Goal: Information Seeking & Learning: Learn about a topic

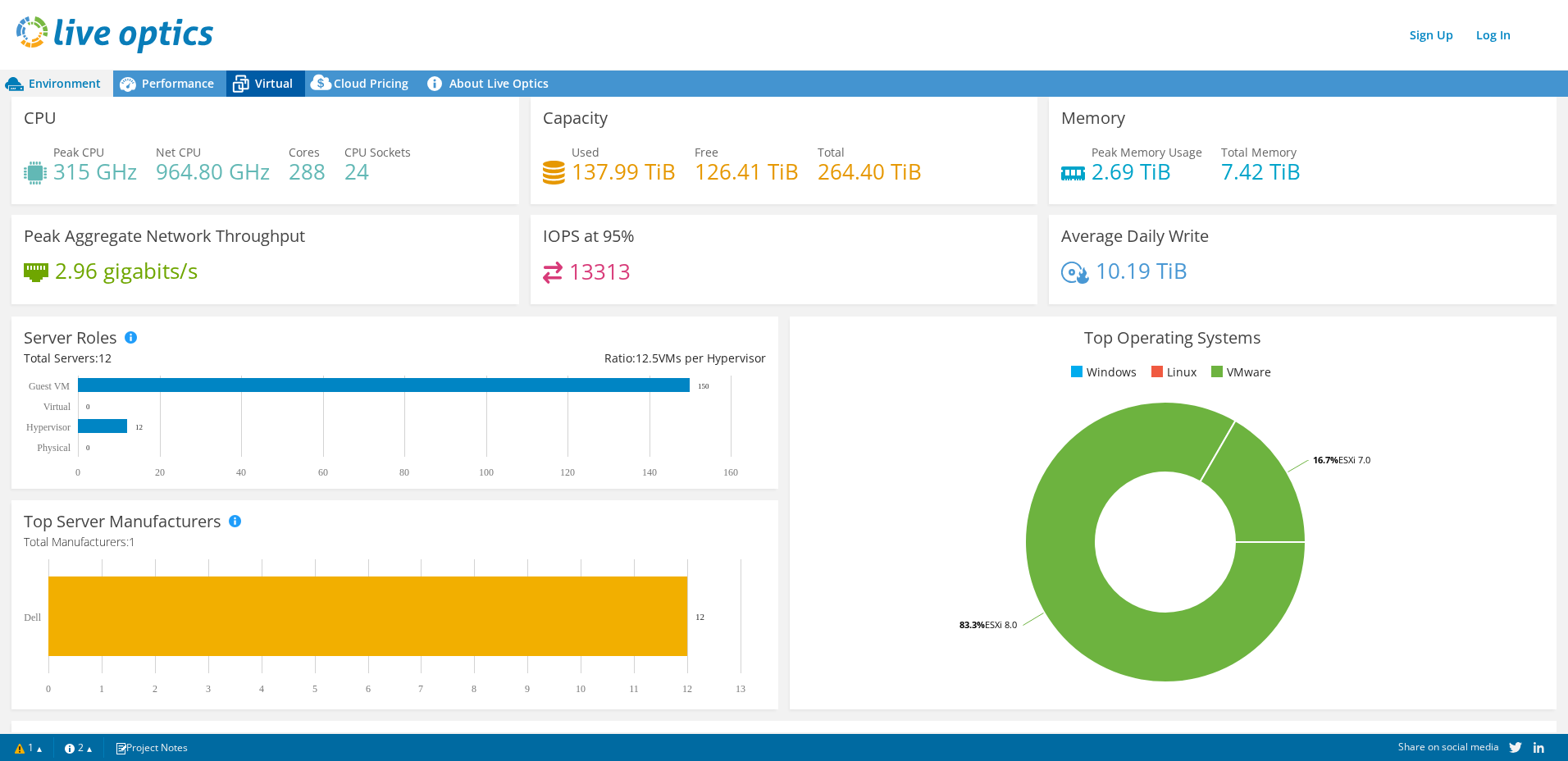
click at [263, 79] on span "Virtual" at bounding box center [273, 83] width 38 height 16
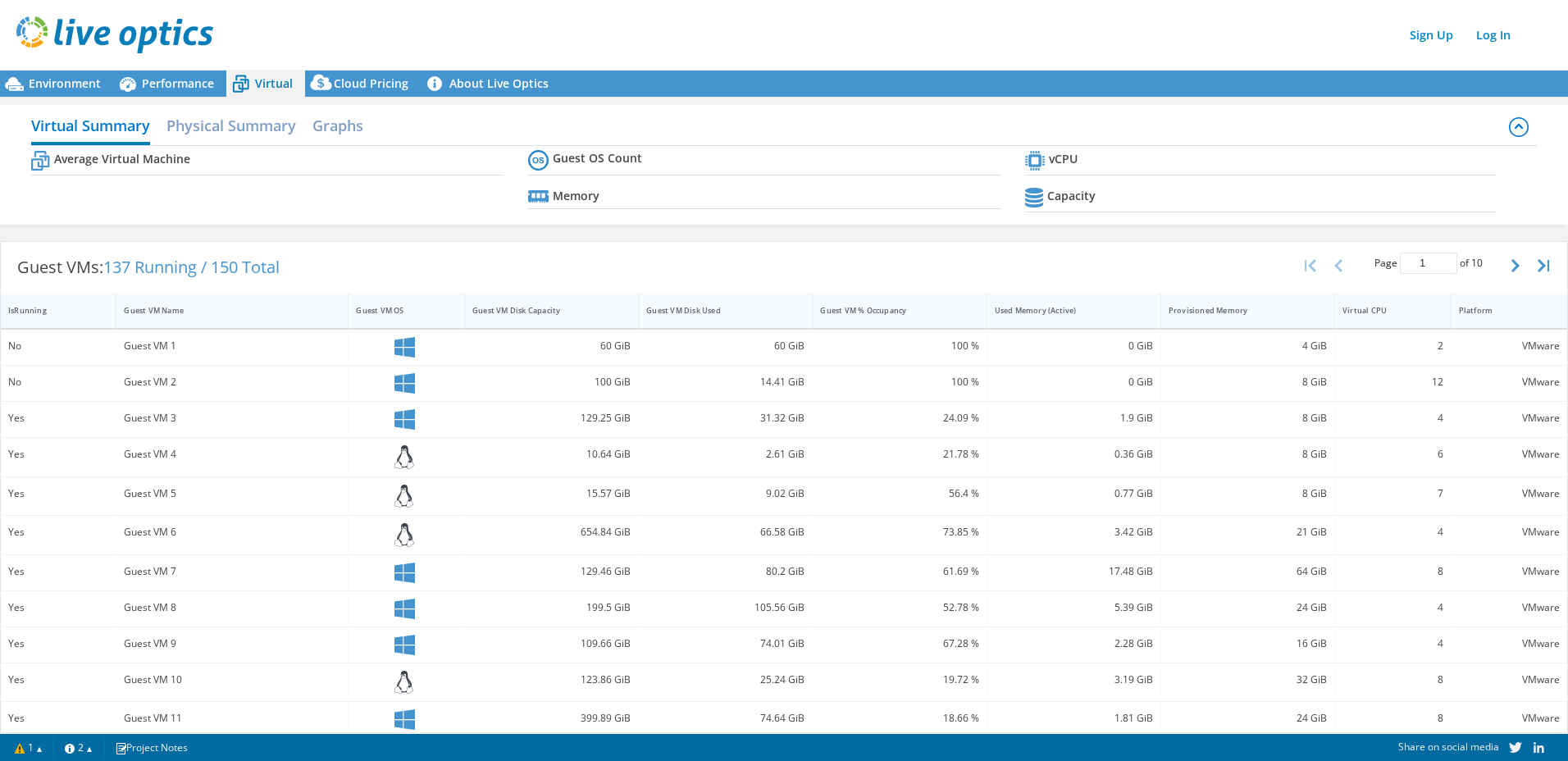
click at [873, 17] on div "Sign Up Log In" at bounding box center [801, 35] width 1568 height 37
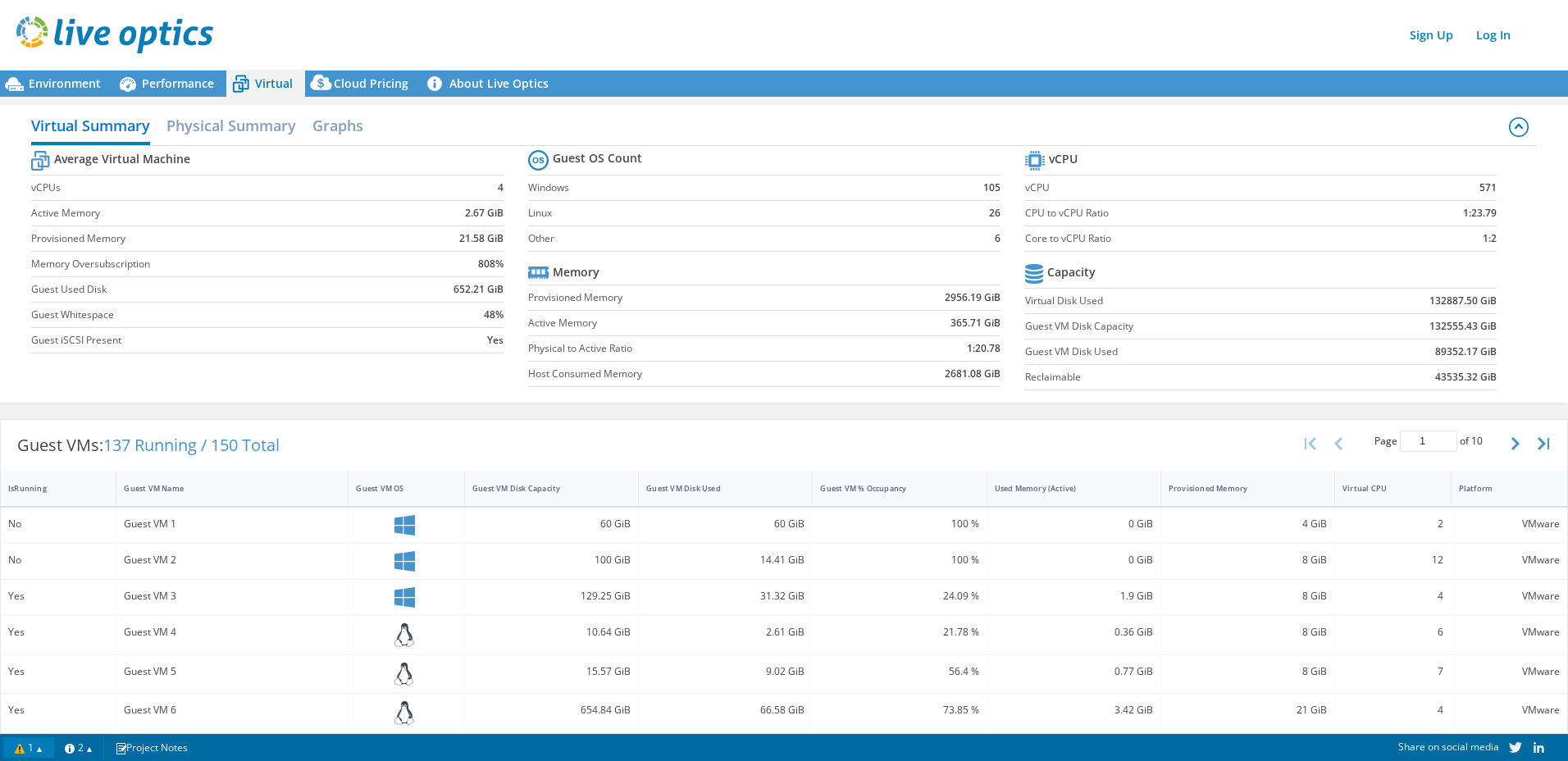
click at [31, 751] on link "1" at bounding box center [28, 747] width 51 height 20
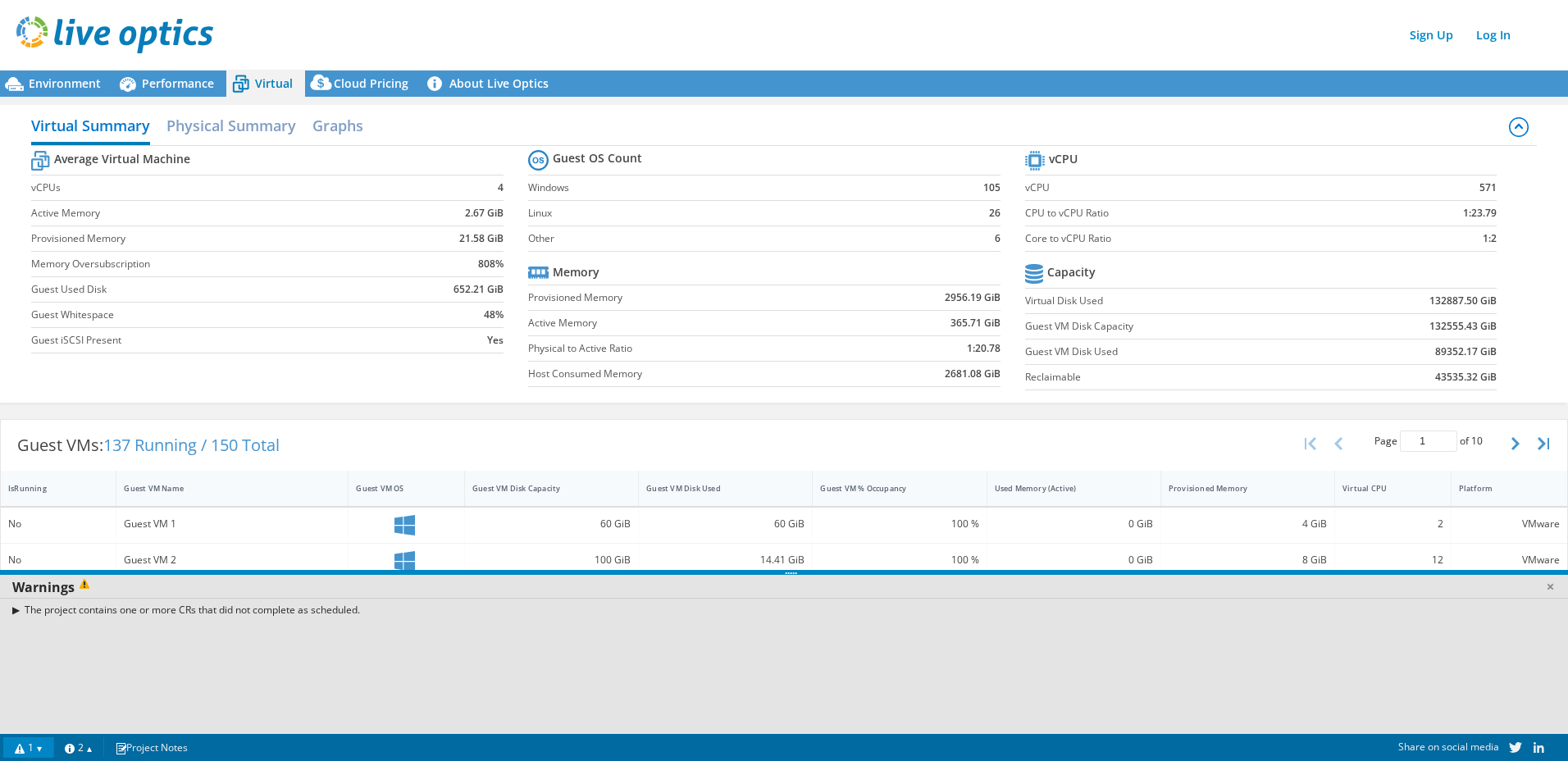
click at [17, 608] on div "The project contains one or more CRs that did not complete as scheduled." at bounding box center [790, 609] width 1581 height 24
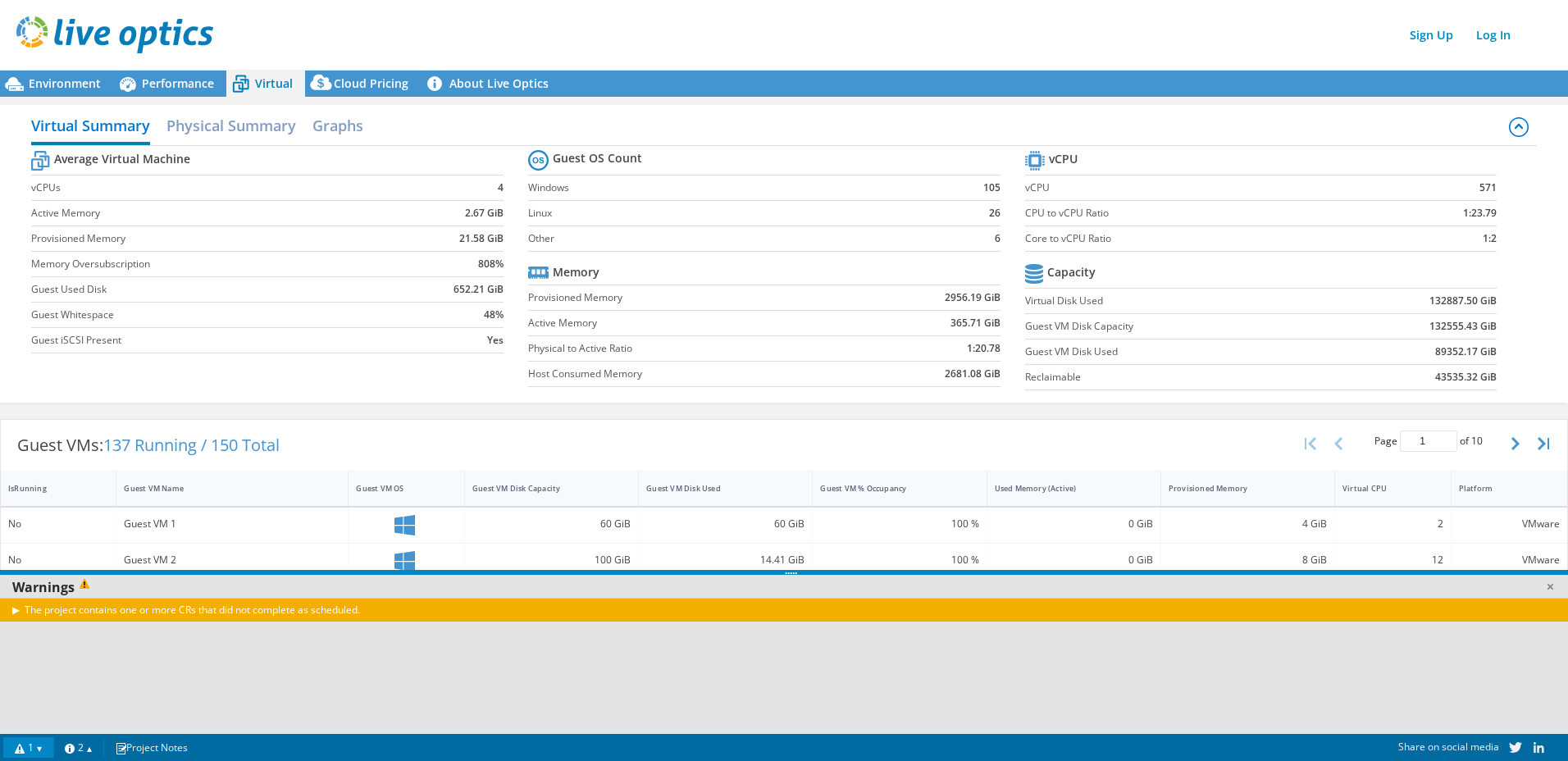
click at [17, 611] on div "The project contains one or more CRs that did not complete as scheduled." at bounding box center [790, 609] width 1581 height 24
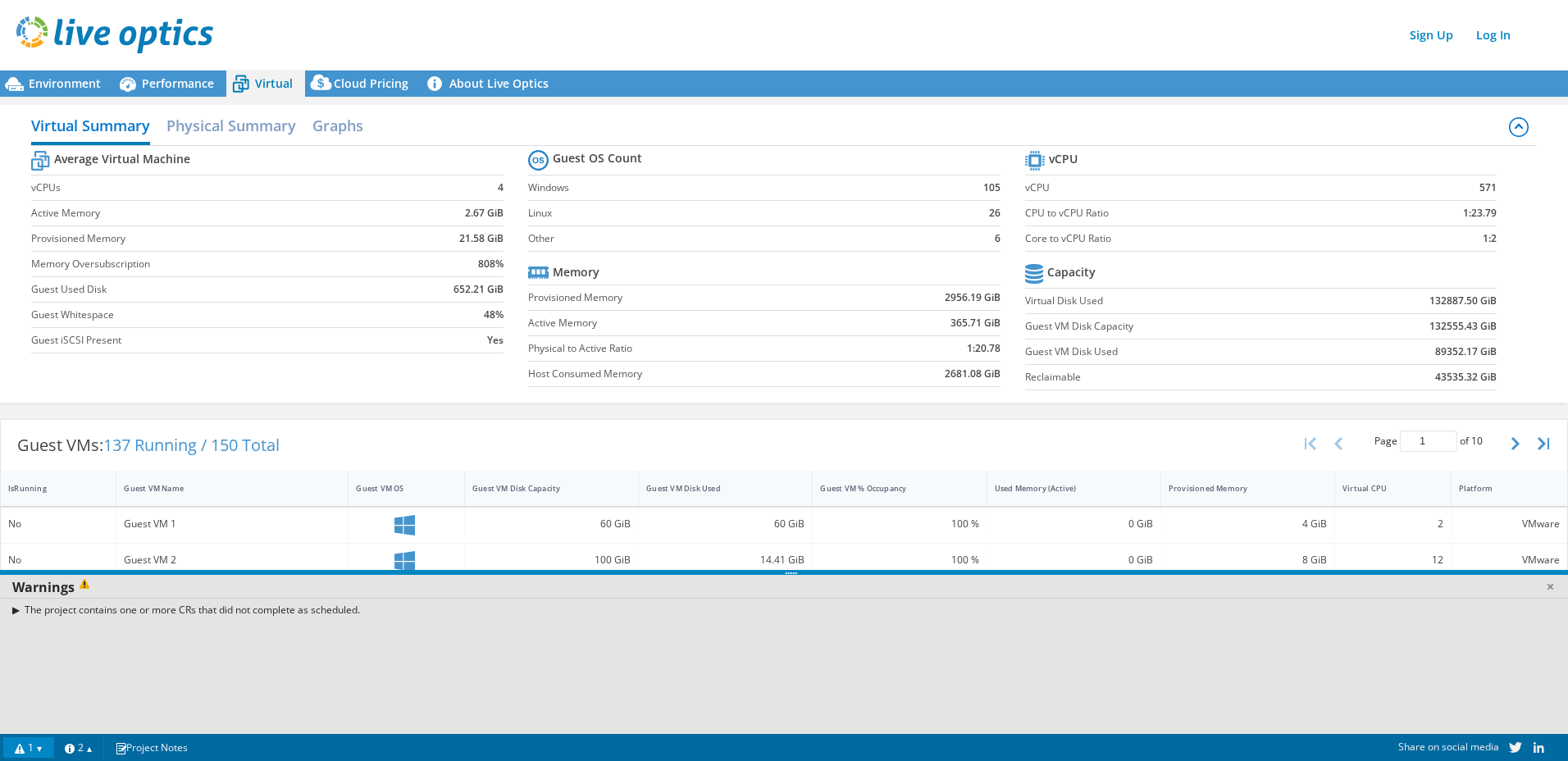
click at [25, 744] on link "1" at bounding box center [28, 747] width 51 height 20
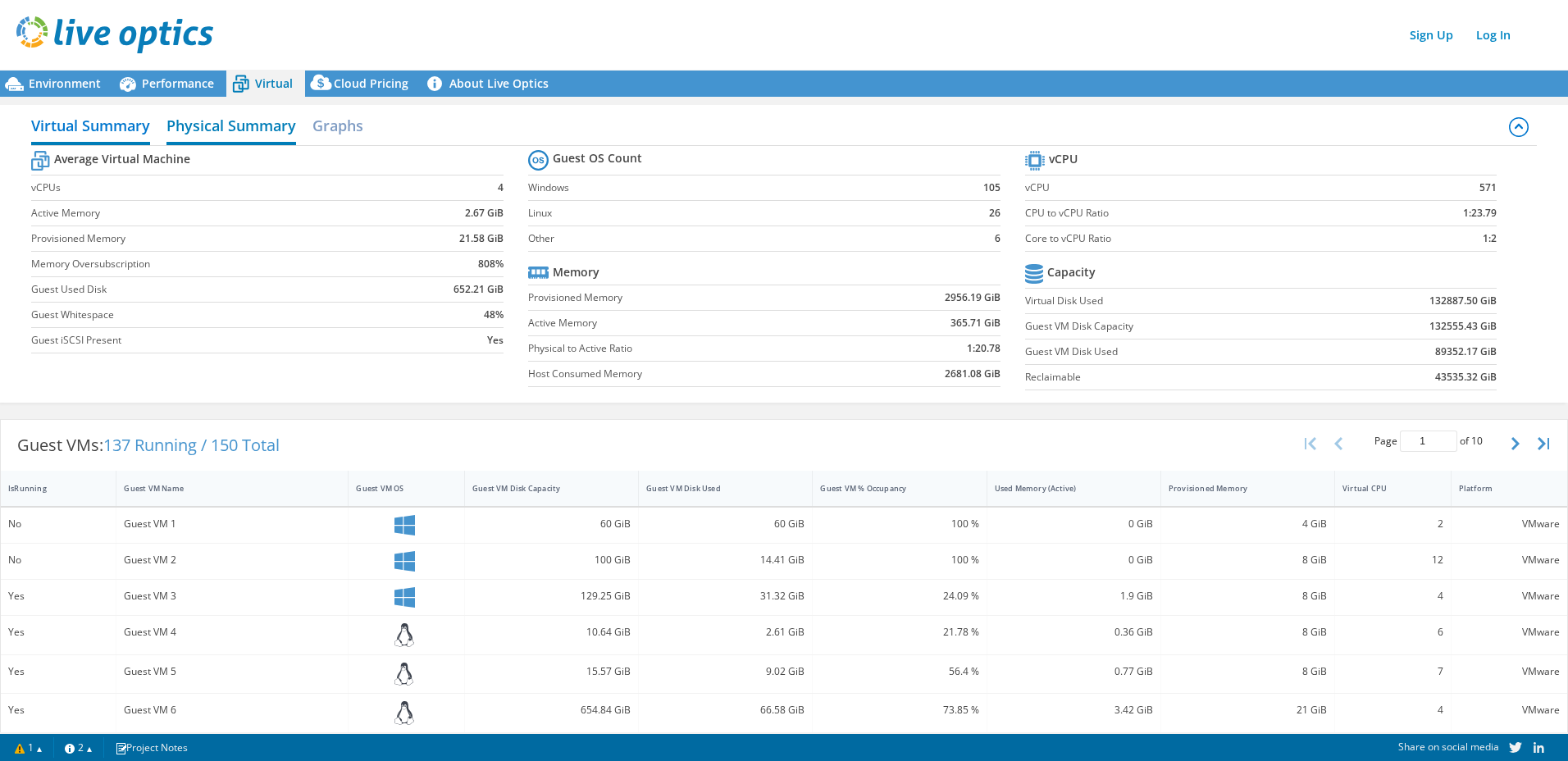
click at [259, 123] on h2 "Physical Summary" at bounding box center [231, 127] width 130 height 36
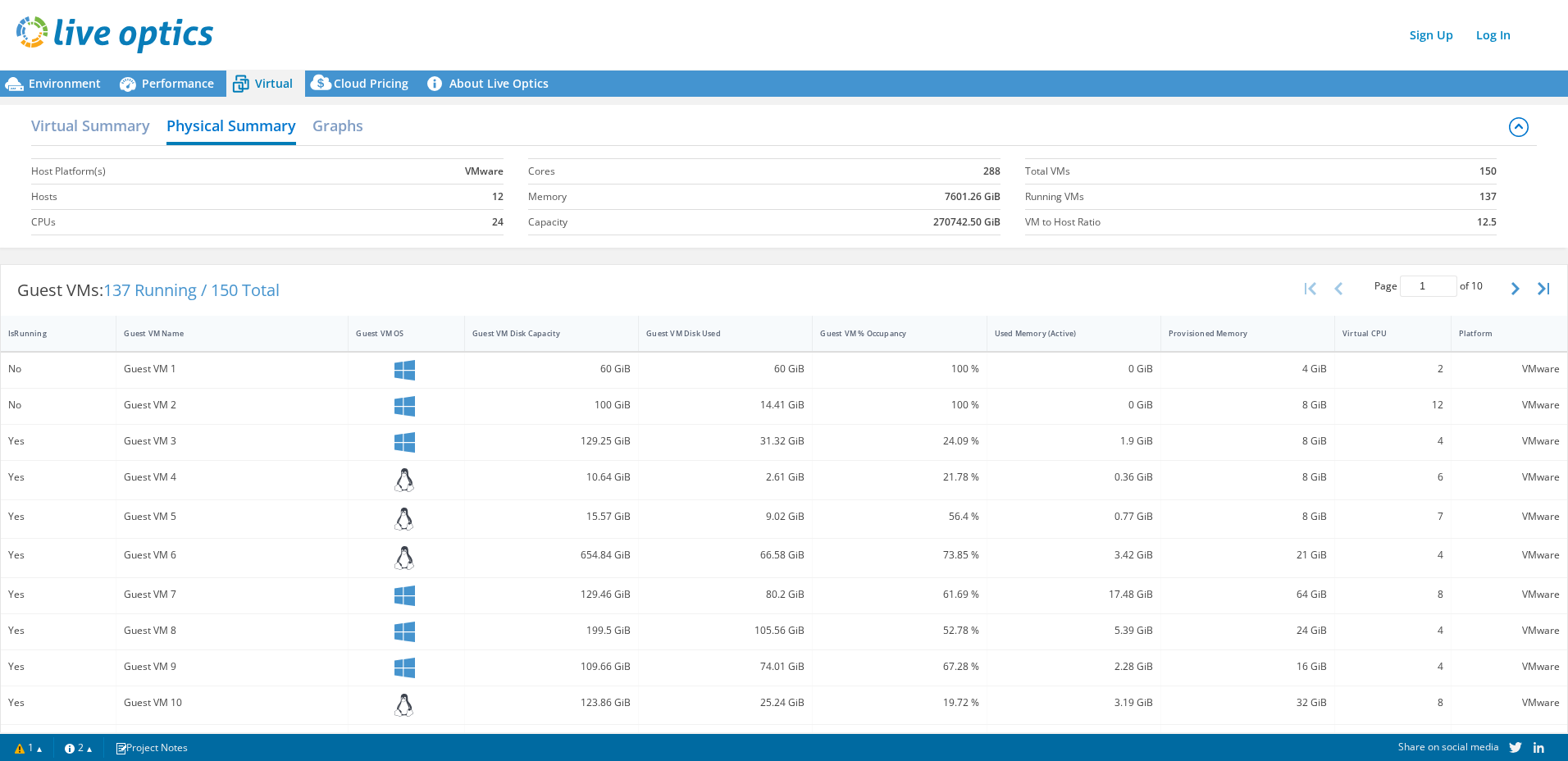
click at [301, 124] on div "Virtual Summary Physical Summary Graphs" at bounding box center [784, 128] width 1506 height 37
click at [339, 124] on h2 "Graphs" at bounding box center [337, 127] width 51 height 36
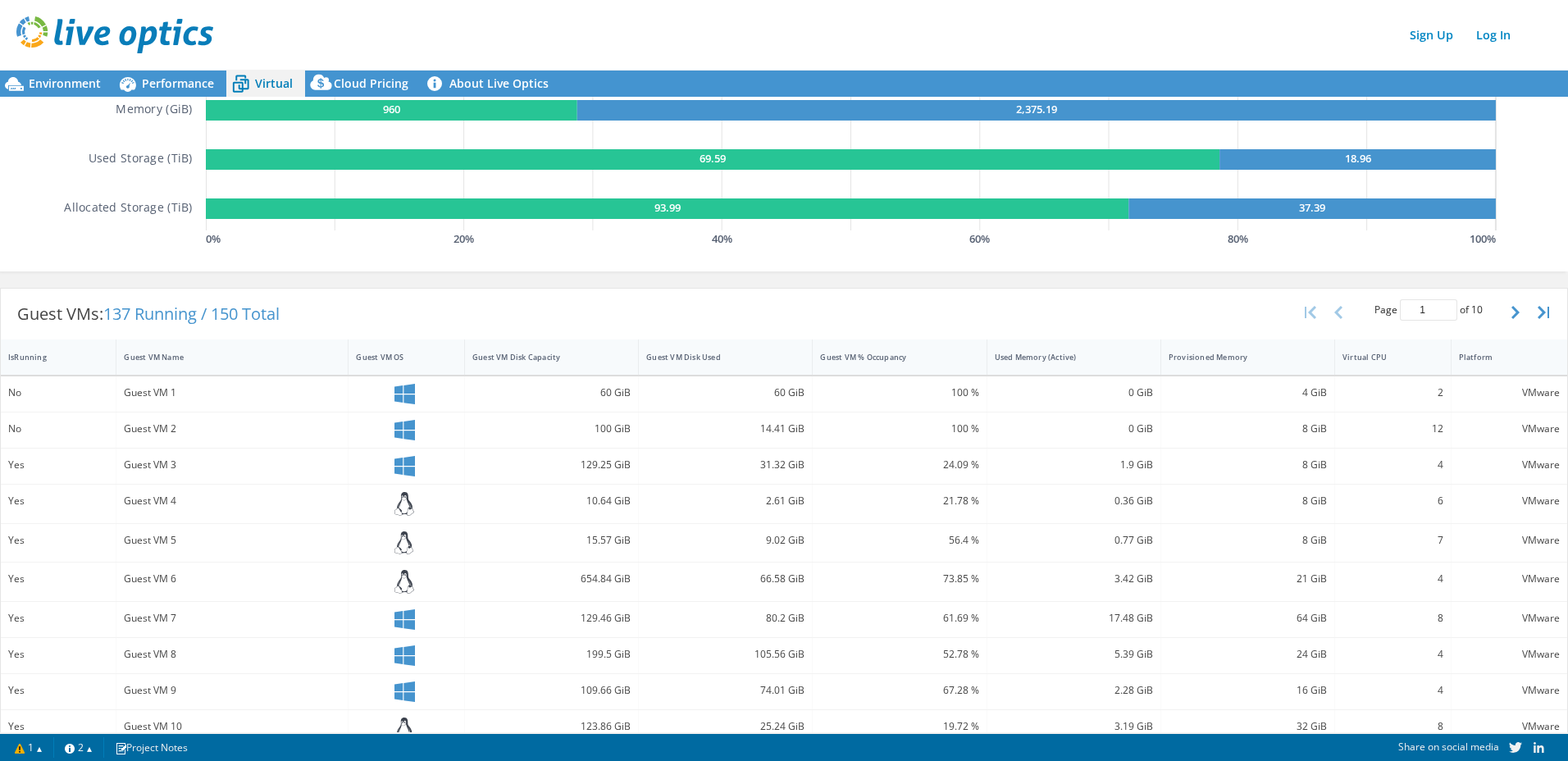
scroll to position [297, 0]
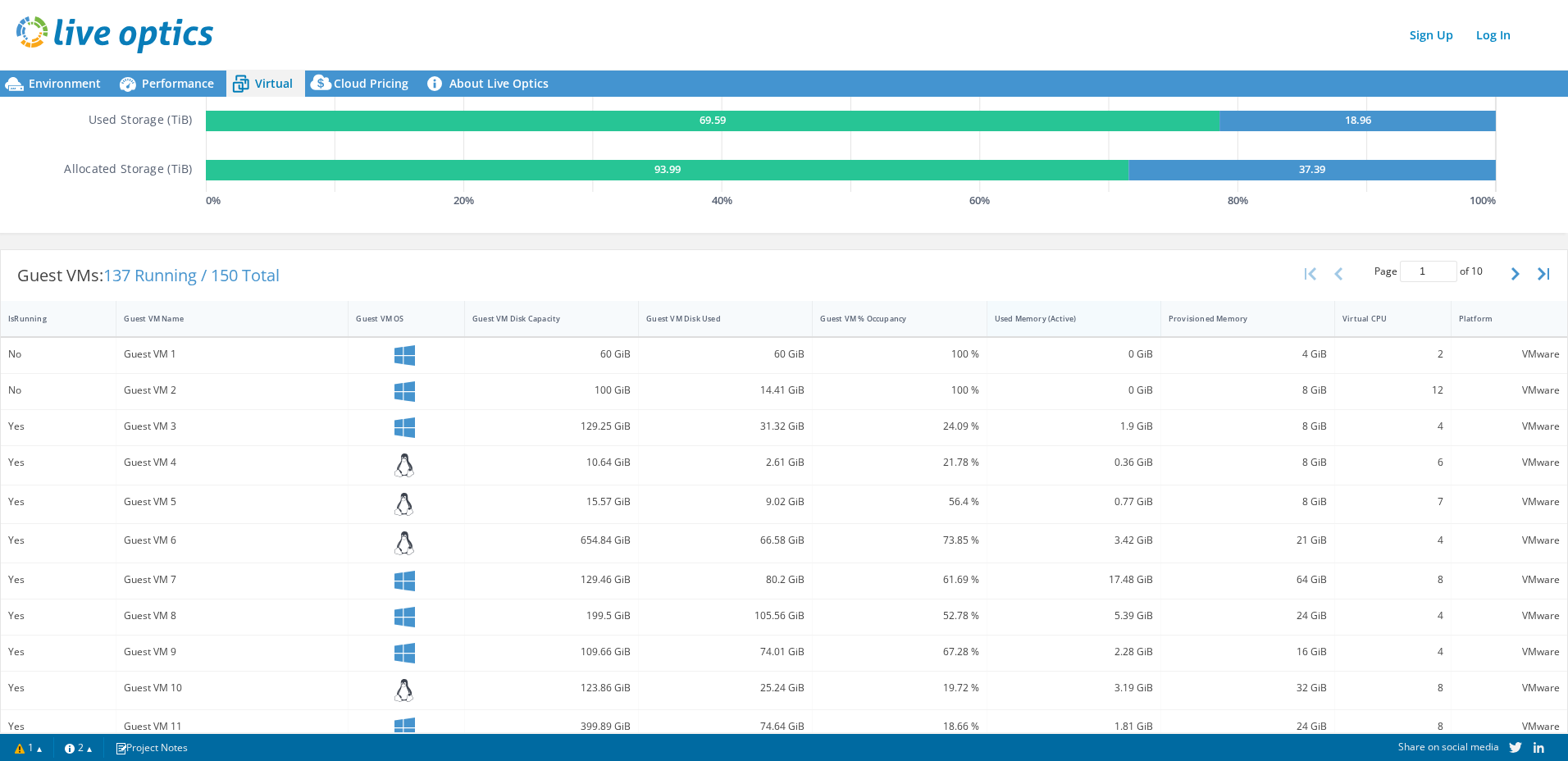
click at [1017, 319] on div "Used Memory (Active)" at bounding box center [1063, 319] width 139 height 11
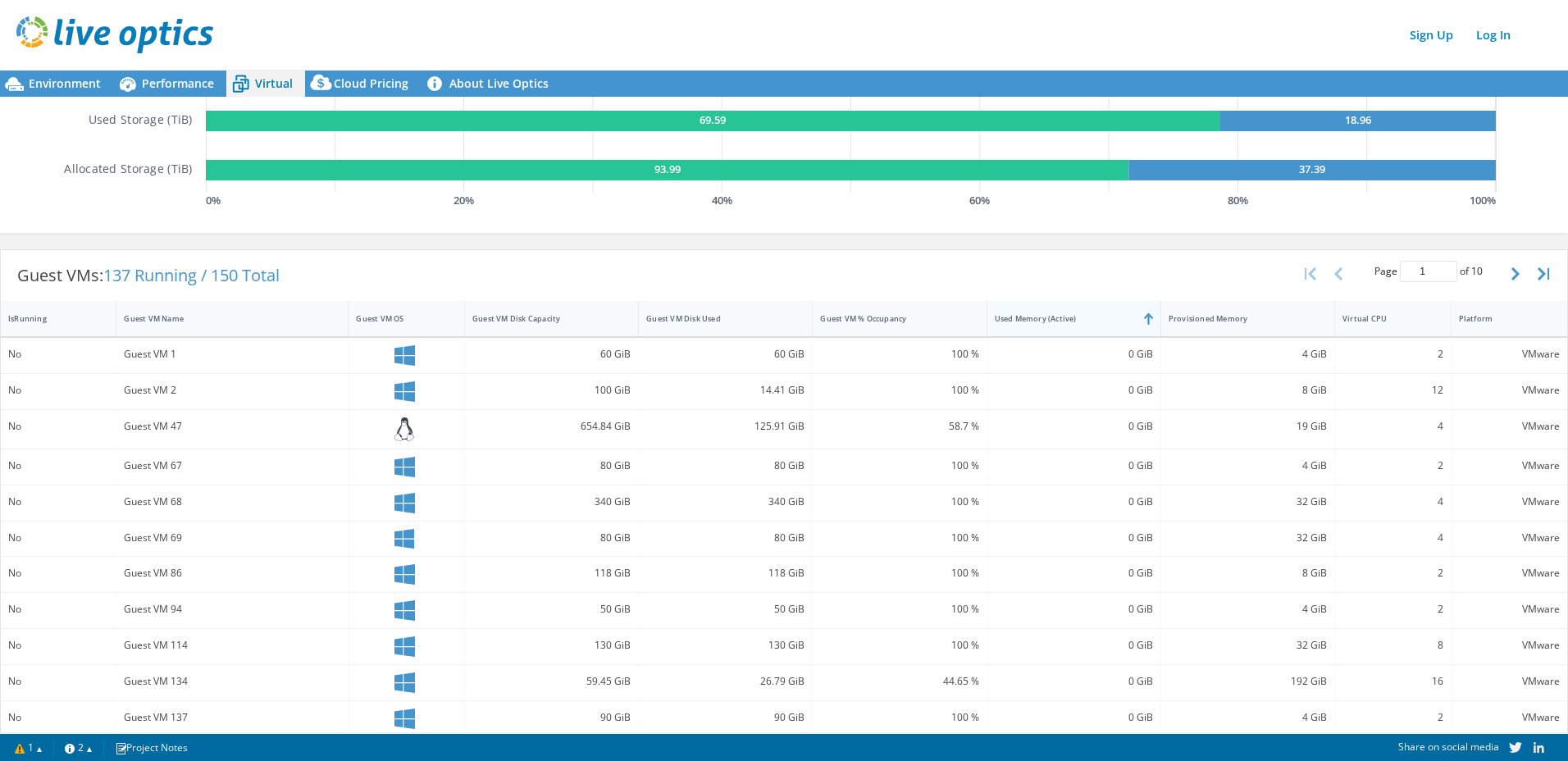
click at [1057, 320] on div "Used Memory (Active)" at bounding box center [1063, 319] width 139 height 11
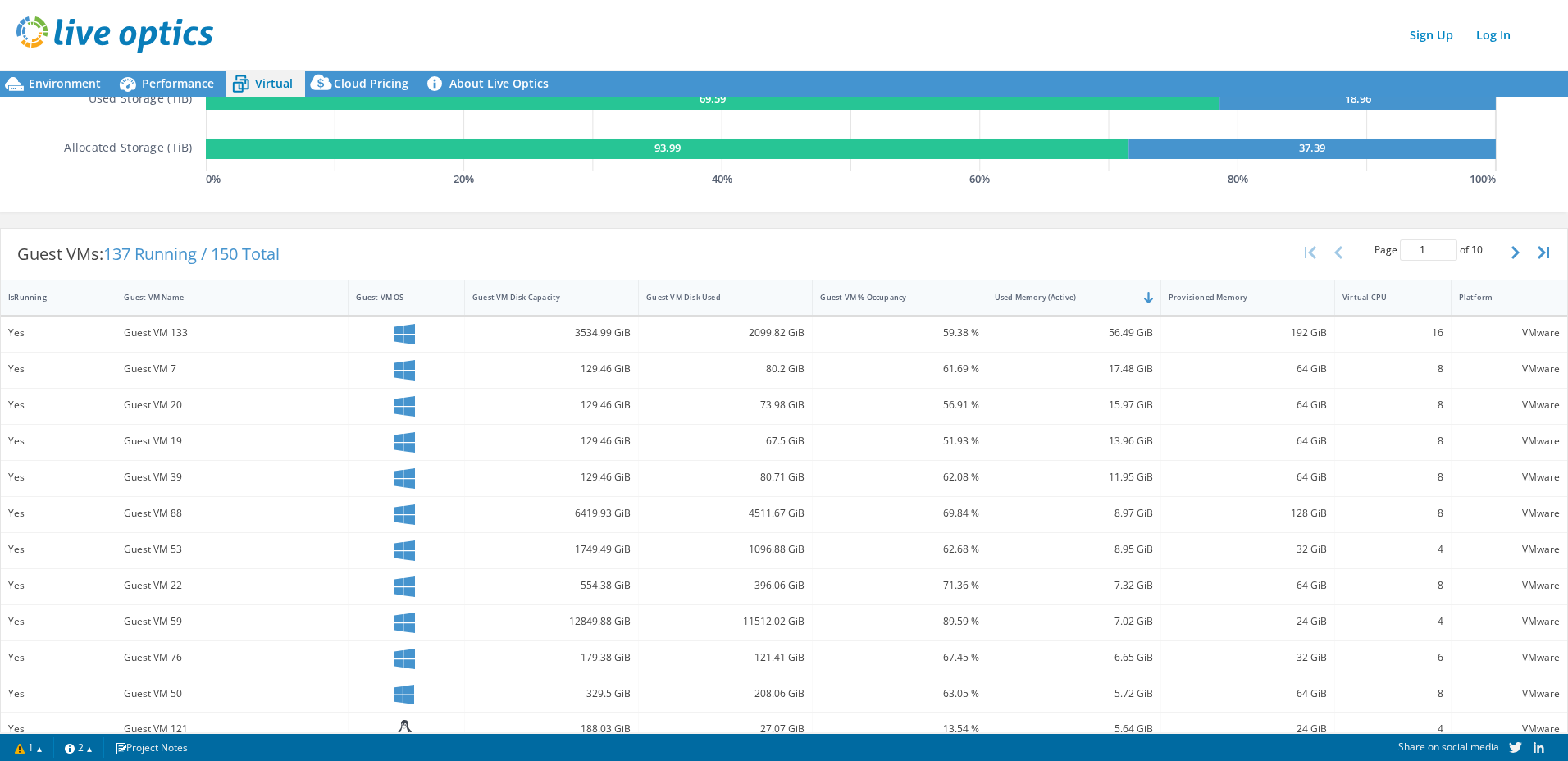
scroll to position [328, 0]
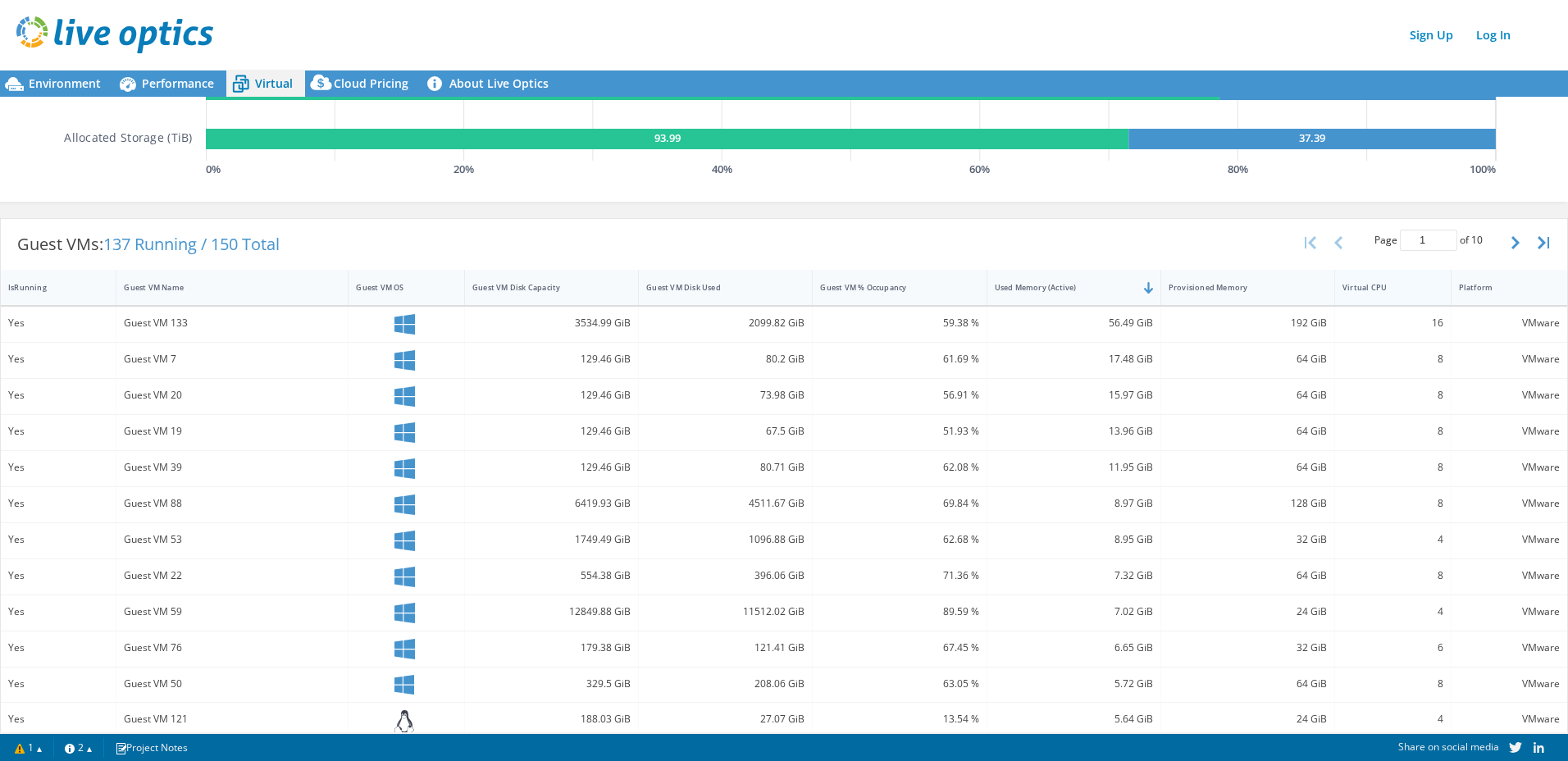
click at [1398, 291] on div "Virtual CPU" at bounding box center [1382, 288] width 80 height 11
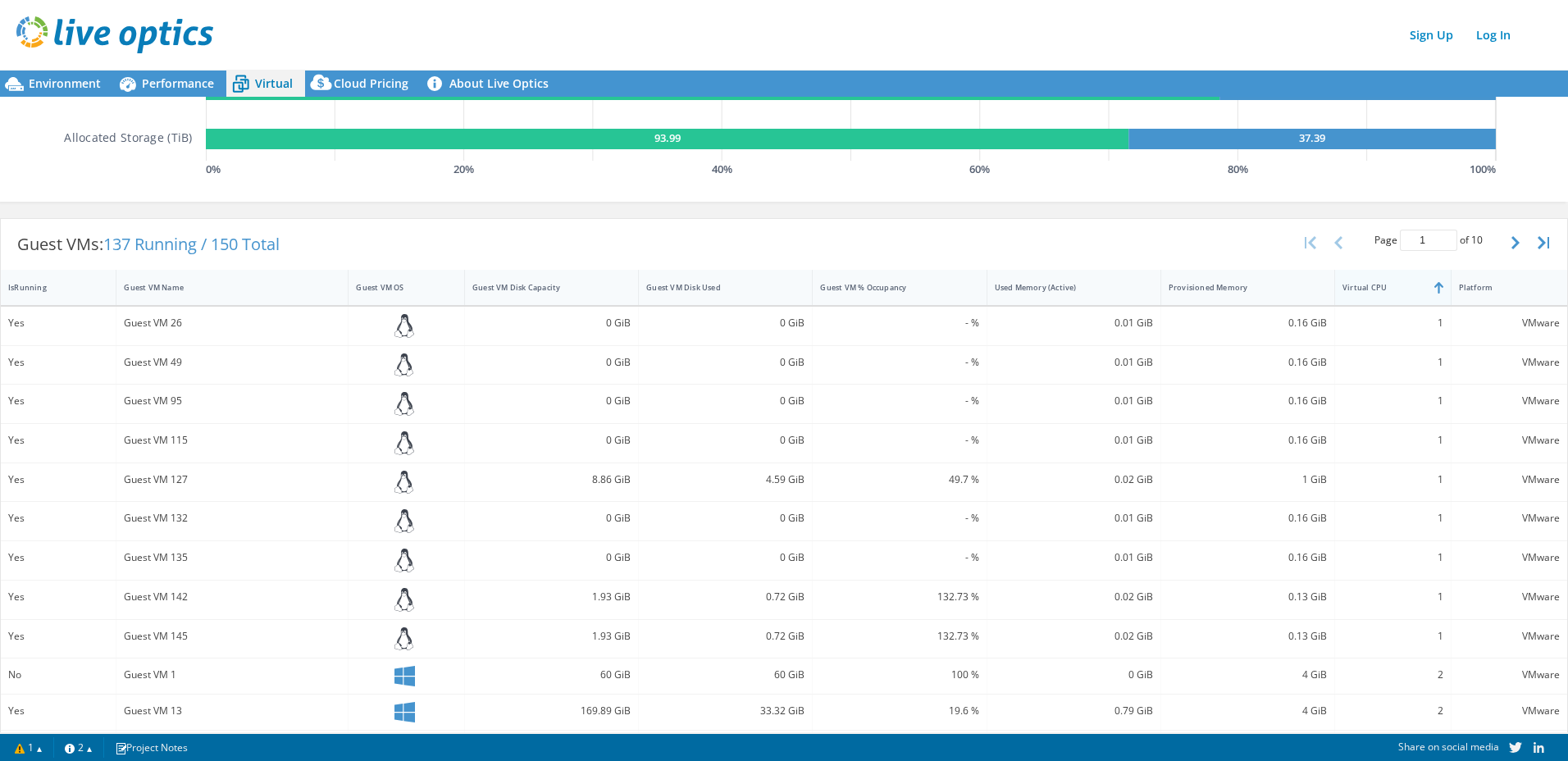
click at [1406, 290] on div "Virtual CPU" at bounding box center [1382, 288] width 80 height 11
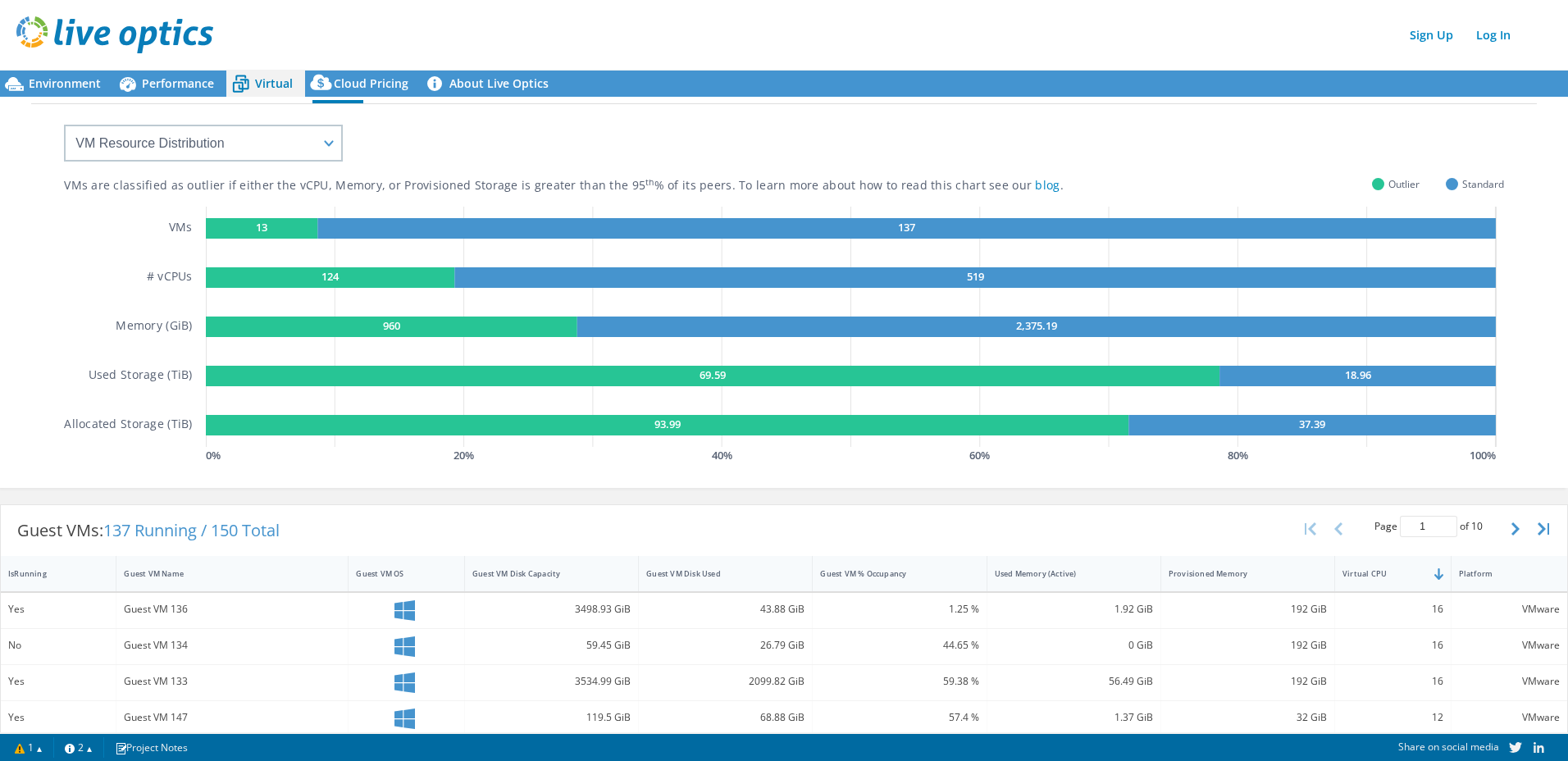
scroll to position [0, 0]
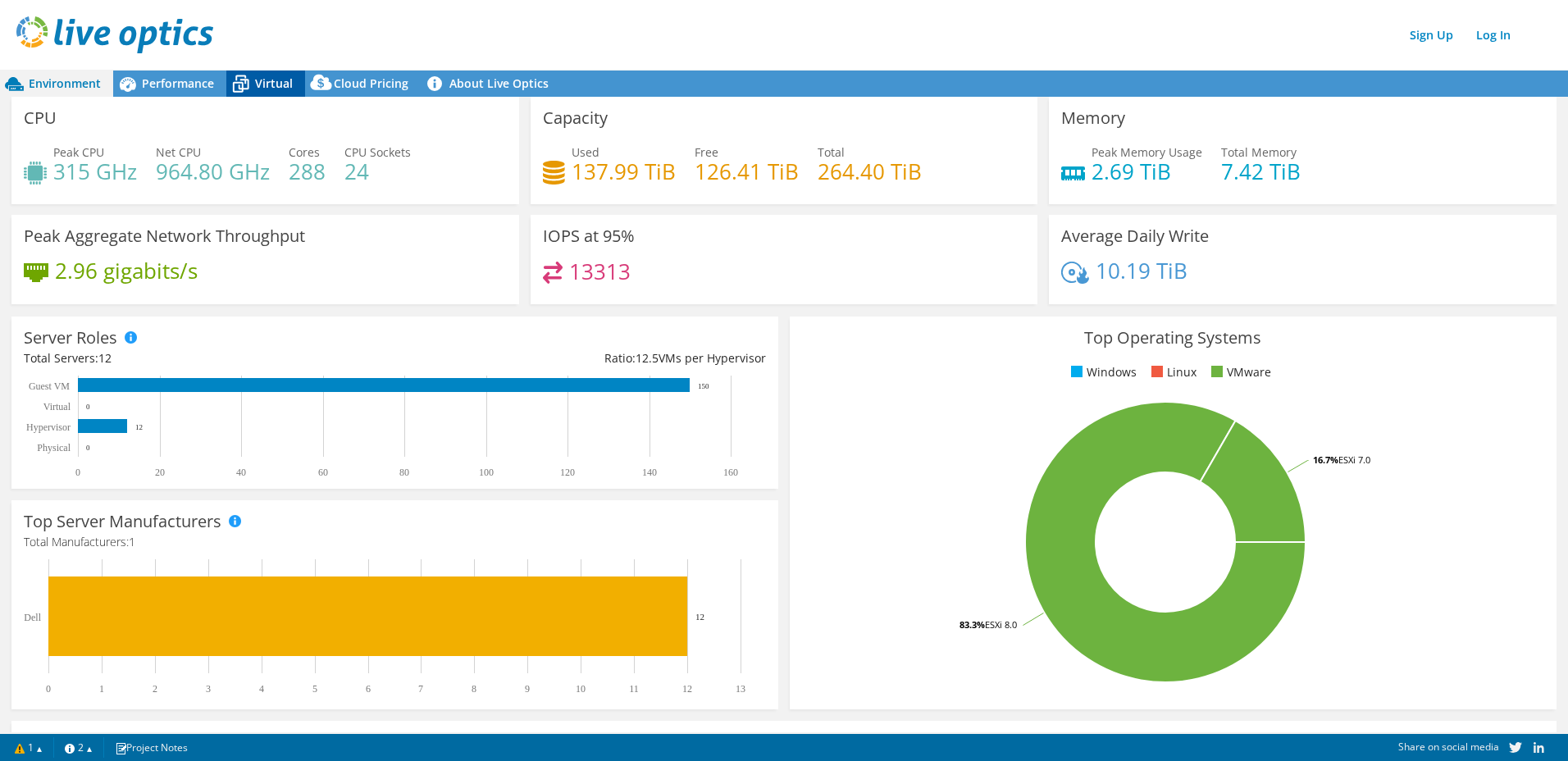
click at [251, 83] on icon at bounding box center [240, 84] width 28 height 28
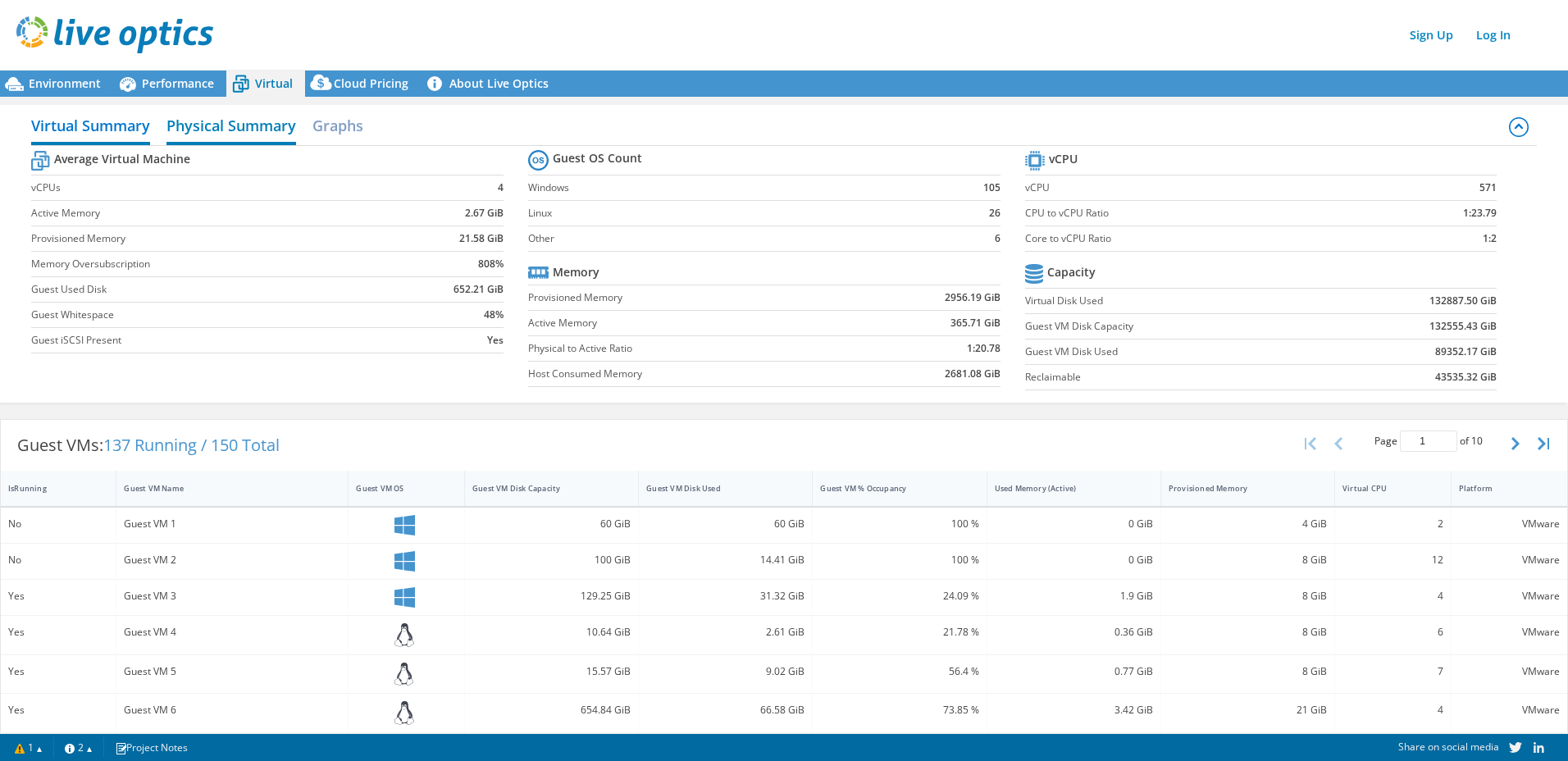
click at [222, 127] on h2 "Physical Summary" at bounding box center [231, 127] width 130 height 36
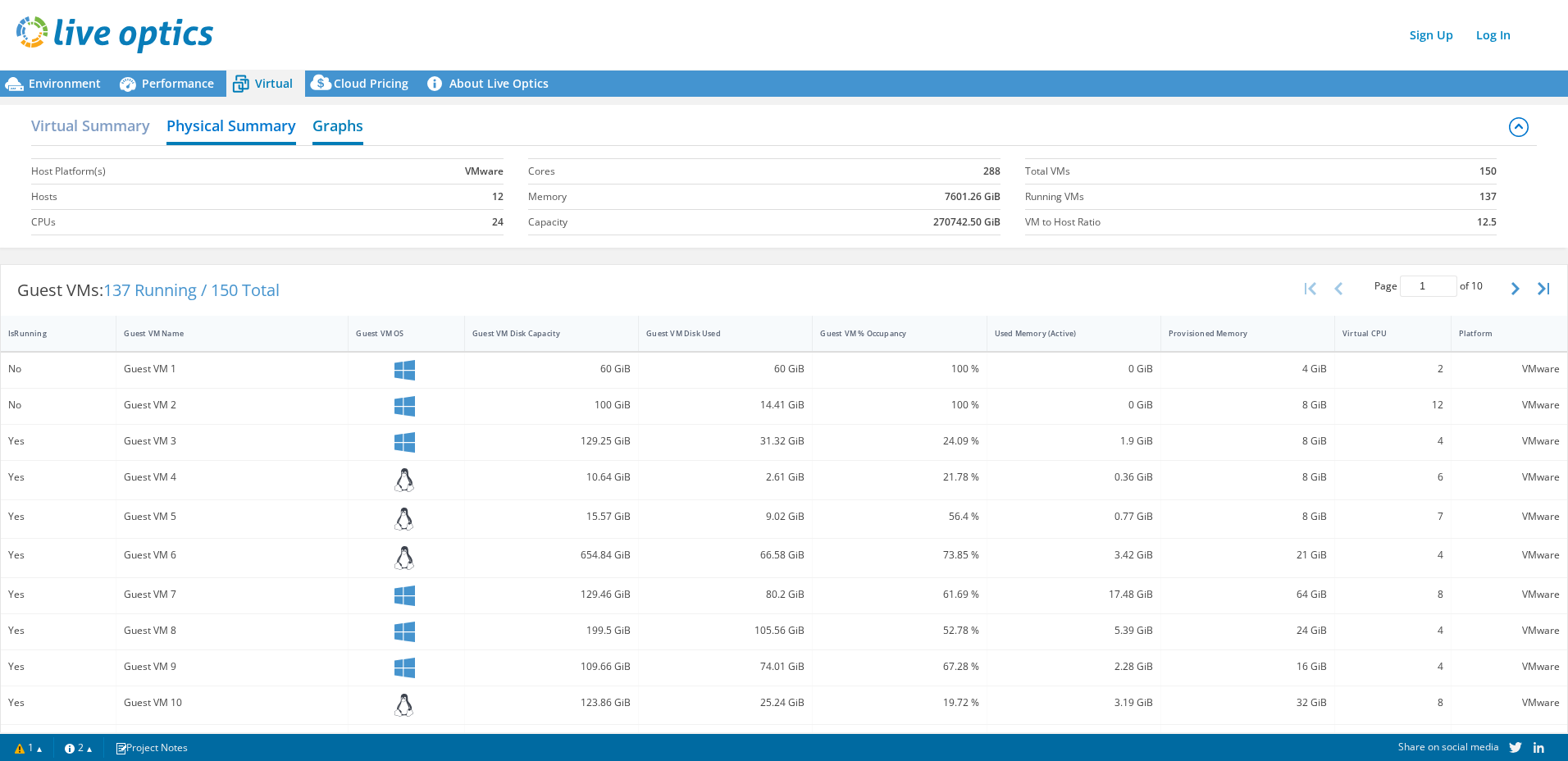
click at [341, 129] on h2 "Graphs" at bounding box center [337, 127] width 51 height 36
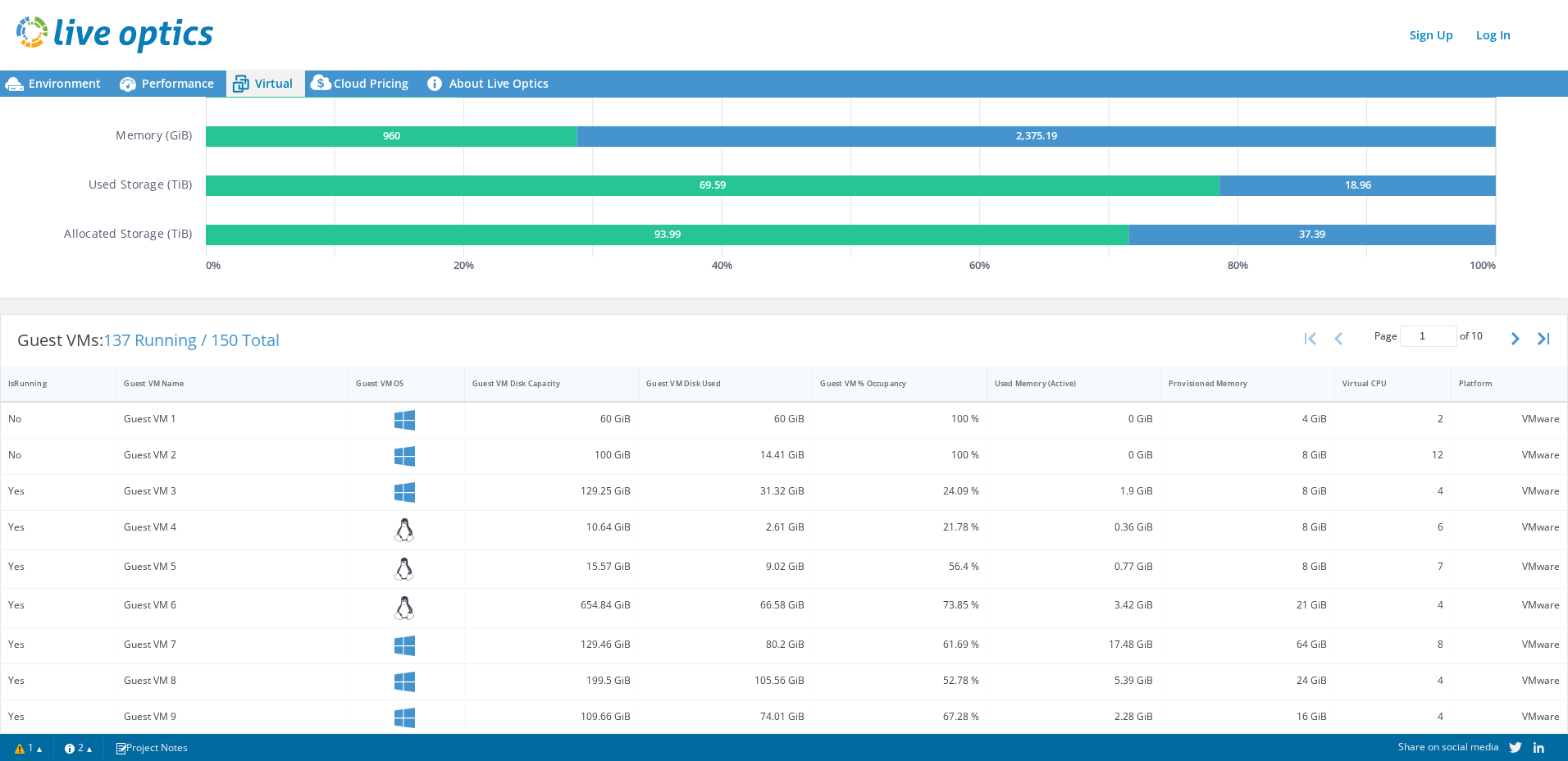
scroll to position [460, 0]
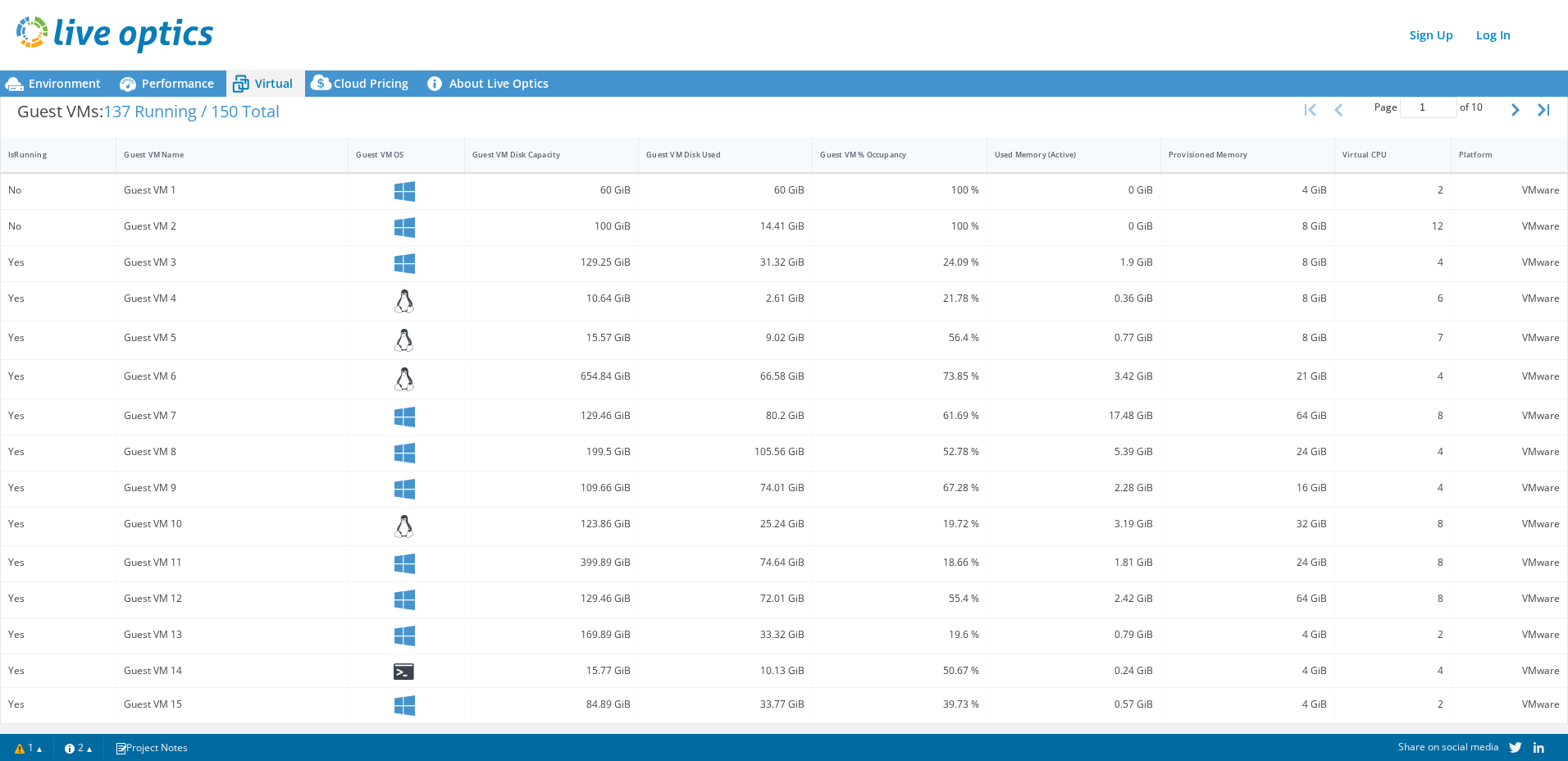
click at [141, 519] on div "Guest VM 10" at bounding box center [233, 524] width 217 height 18
click at [15, 522] on div "Yes" at bounding box center [58, 524] width 100 height 18
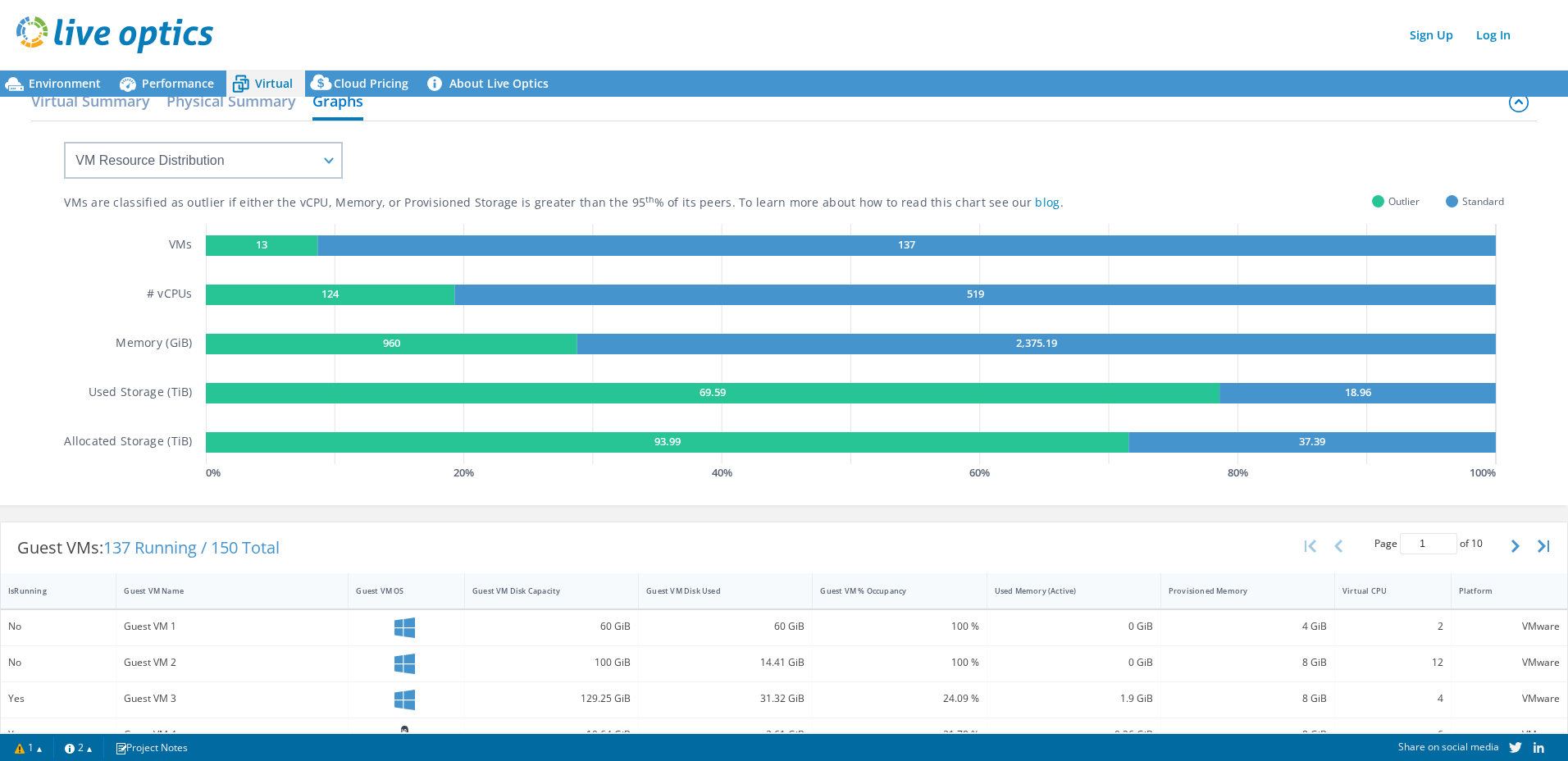
scroll to position [0, 0]
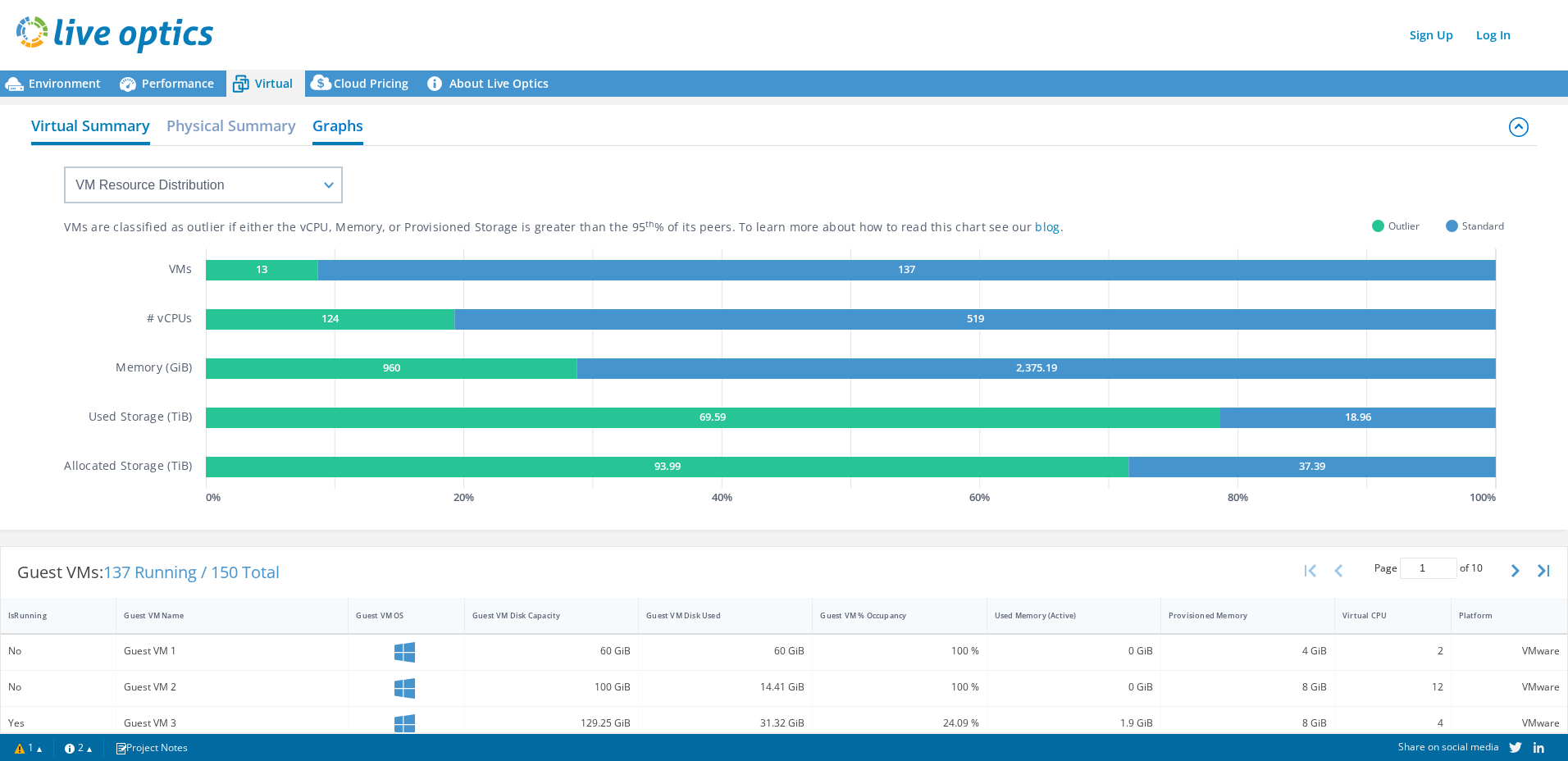
click at [108, 121] on h2 "Virtual Summary" at bounding box center [90, 127] width 119 height 36
